Goal: Task Accomplishment & Management: Use online tool/utility

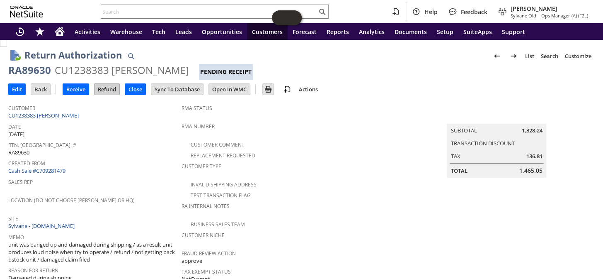
click at [108, 87] on input "Refund" at bounding box center [107, 89] width 25 height 11
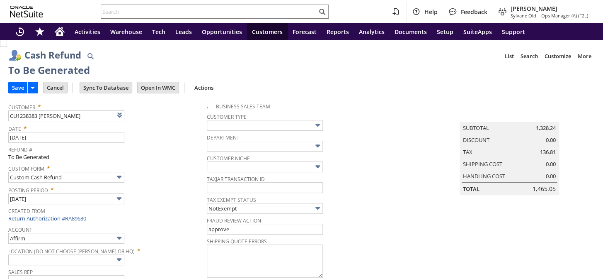
type input "Regions - Merchant 0414"
type input "Headquarters : Head... : Pending Testing"
click at [11, 83] on input "Save" at bounding box center [18, 87] width 19 height 11
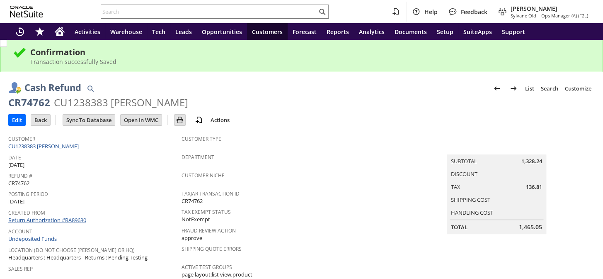
click at [57, 216] on link "Return Authorization #RA89630" at bounding box center [47, 219] width 78 height 7
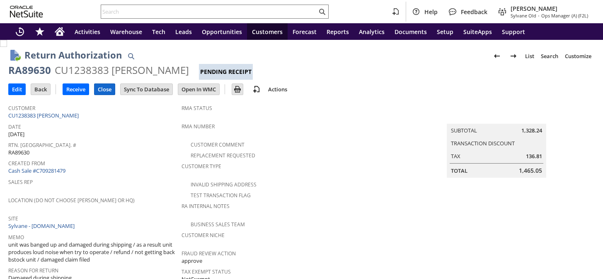
click at [103, 88] on input "Close" at bounding box center [105, 89] width 20 height 11
